Goal: Find specific page/section: Find specific page/section

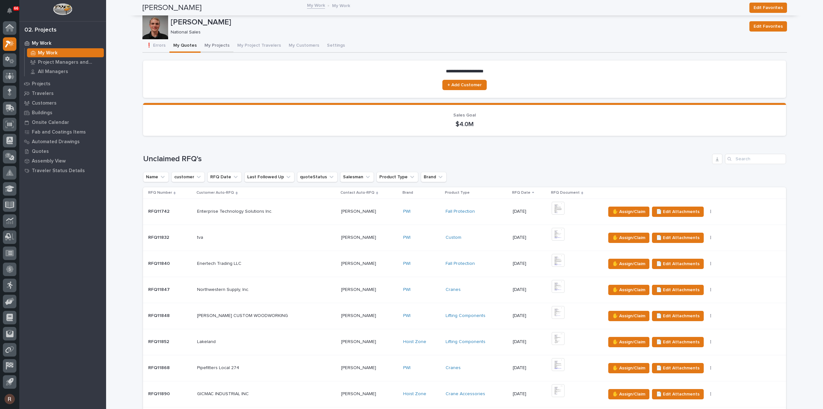
click at [216, 42] on button "My Projects" at bounding box center [217, 46] width 33 height 14
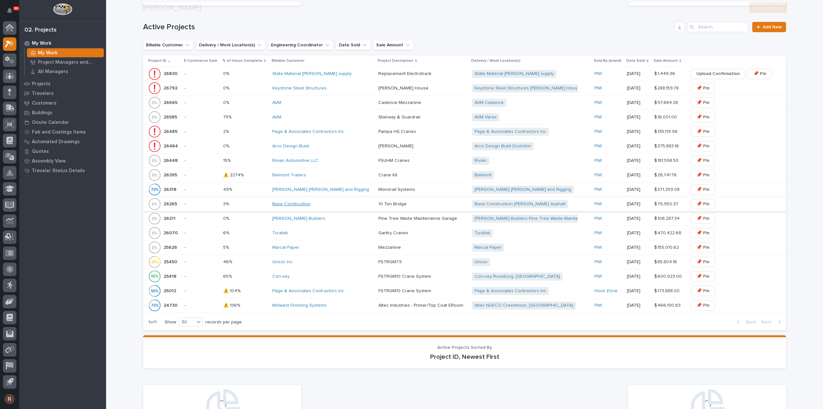
scroll to position [328, 0]
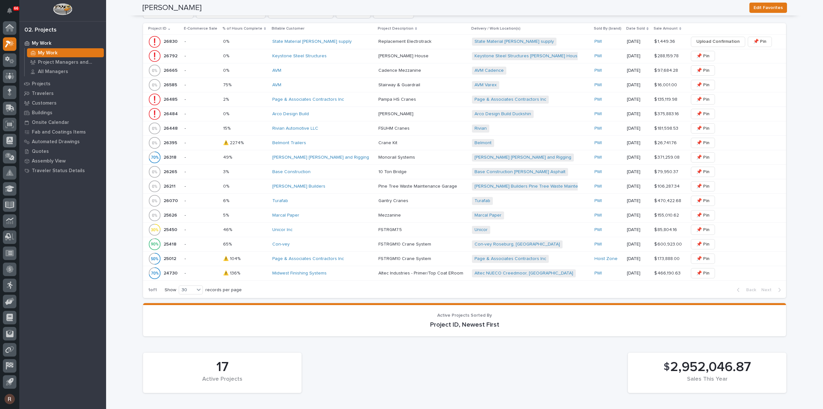
click at [332, 127] on div "Rivian Automotive LLC" at bounding box center [322, 128] width 101 height 5
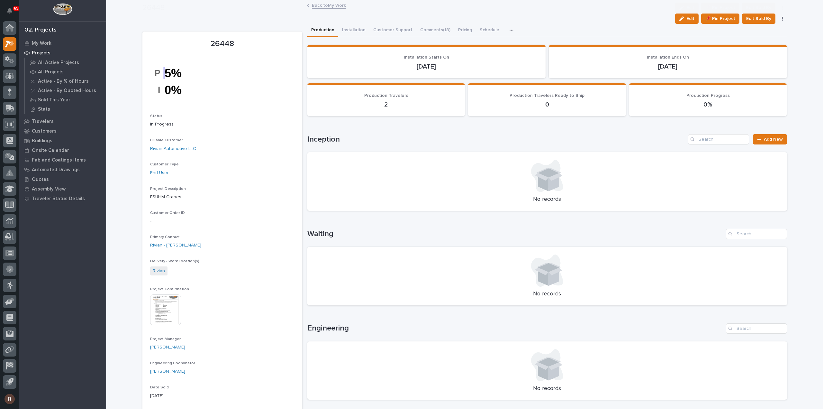
scroll to position [129, 0]
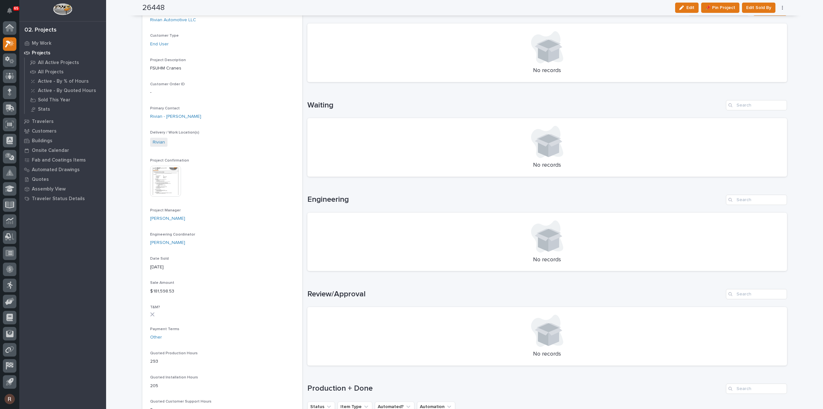
click at [630, 197] on h1 "Engineering" at bounding box center [515, 199] width 416 height 9
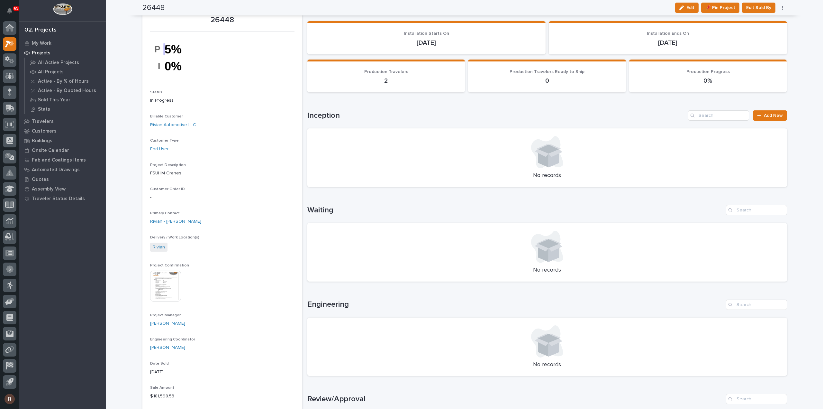
scroll to position [0, 0]
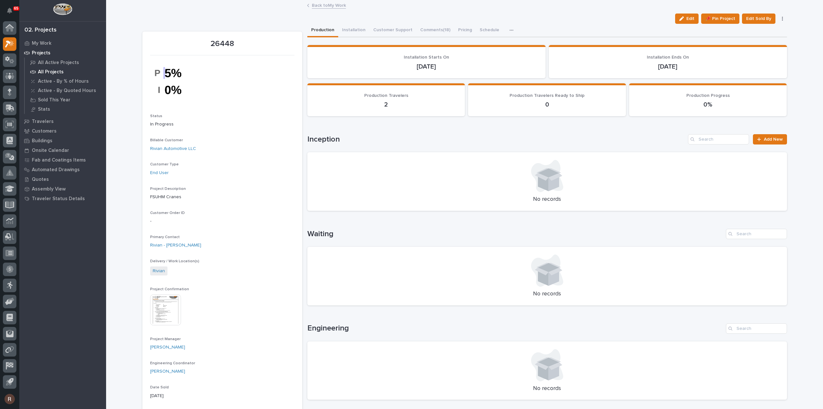
click at [50, 72] on p "All Projects" at bounding box center [51, 72] width 26 height 6
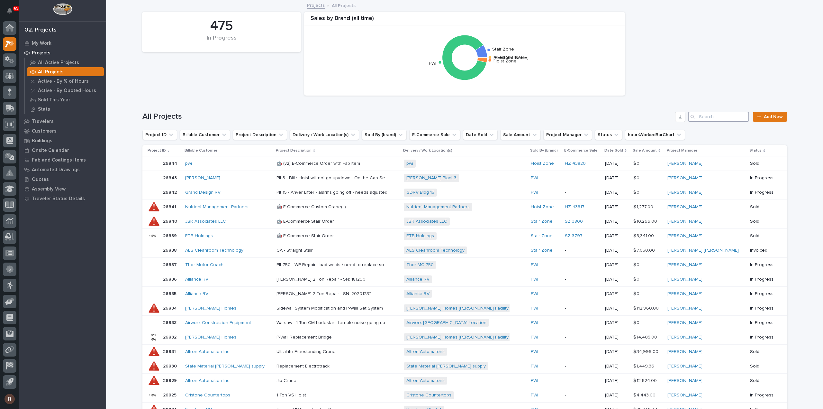
click at [722, 117] on input "Search" at bounding box center [718, 117] width 61 height 10
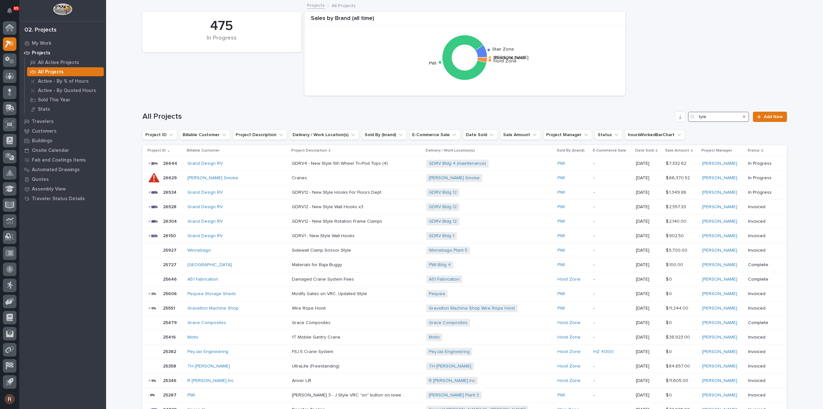
type input "[PERSON_NAME]"
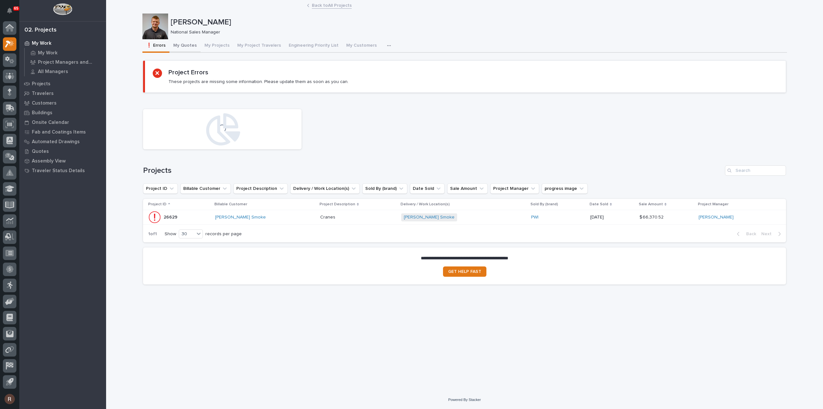
click at [194, 46] on button "My Quotes" at bounding box center [184, 46] width 31 height 14
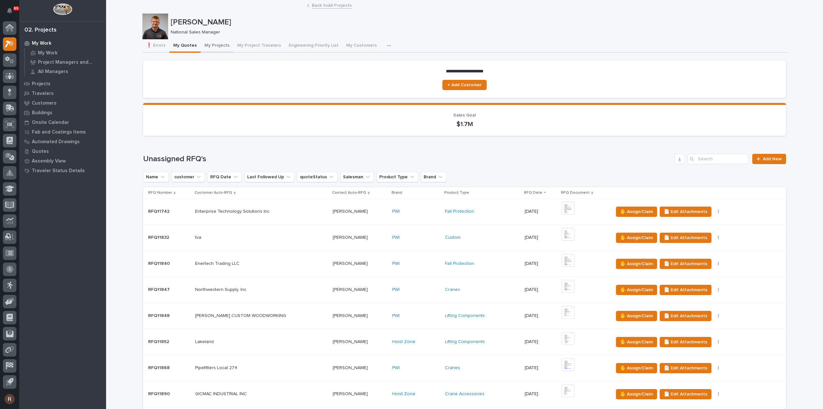
click at [212, 48] on button "My Projects" at bounding box center [217, 46] width 33 height 14
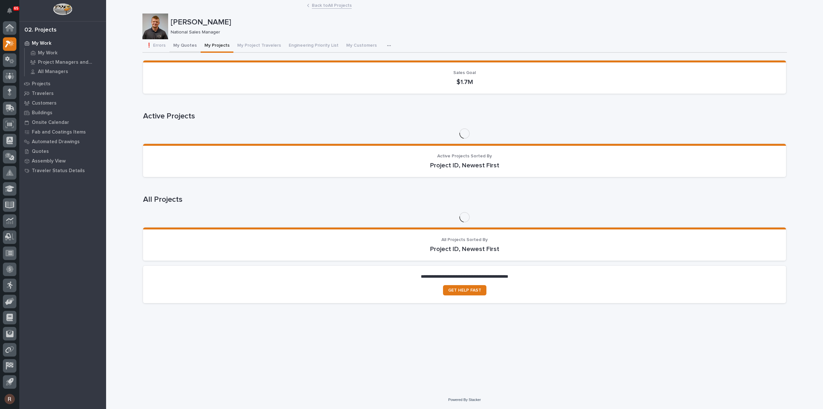
click at [179, 47] on button "My Quotes" at bounding box center [184, 46] width 31 height 14
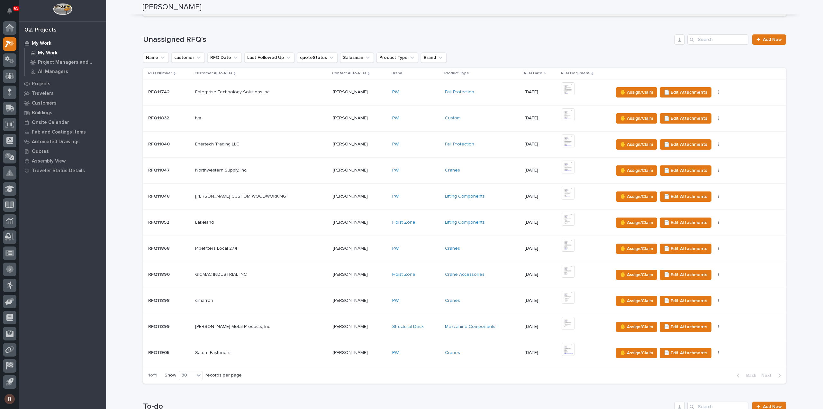
scroll to position [64, 0]
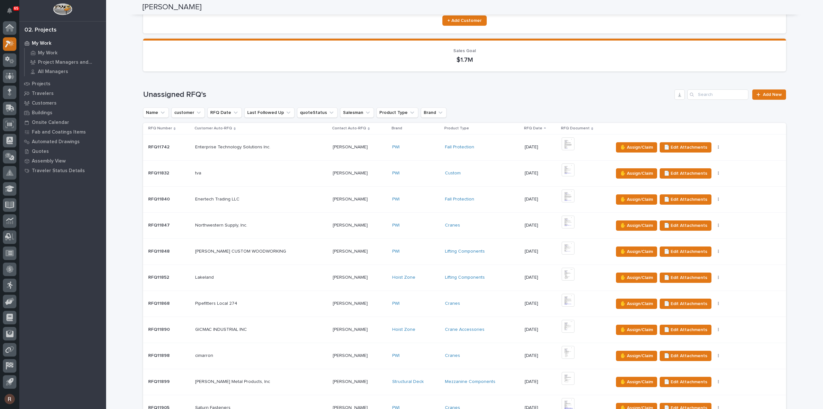
click at [4, 41] on div at bounding box center [10, 44] width 14 height 14
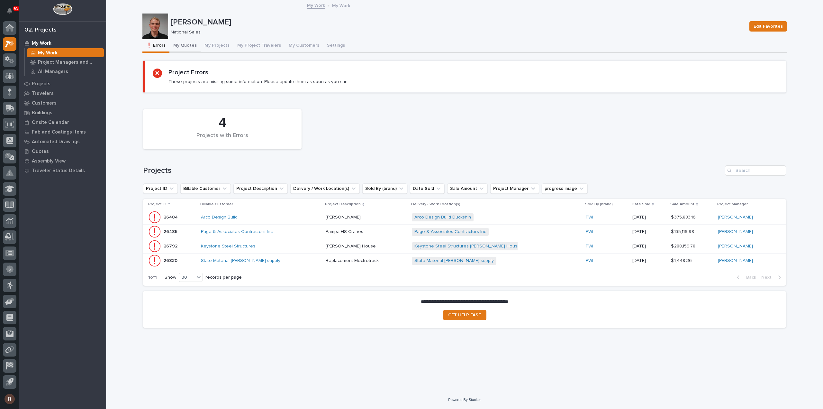
click at [179, 45] on button "My Quotes" at bounding box center [184, 46] width 31 height 14
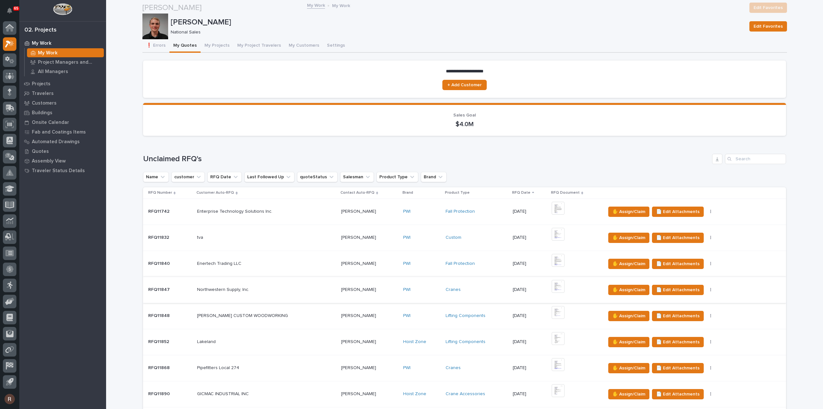
scroll to position [96, 0]
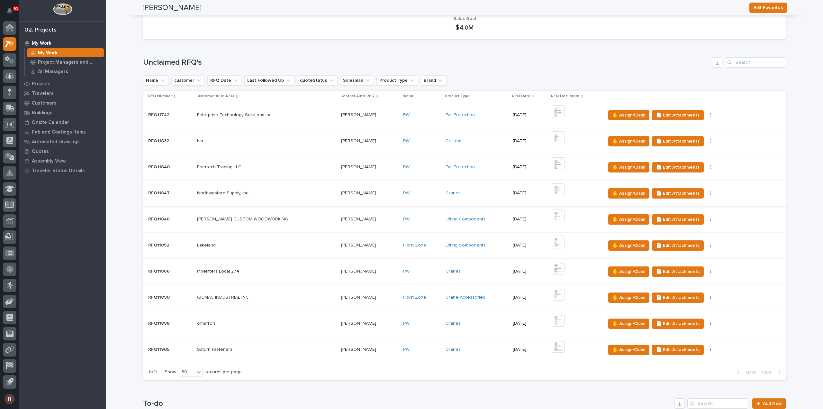
click at [554, 191] on img at bounding box center [558, 189] width 13 height 13
click at [555, 136] on img at bounding box center [558, 137] width 13 height 13
